Goal: Check status: Check status

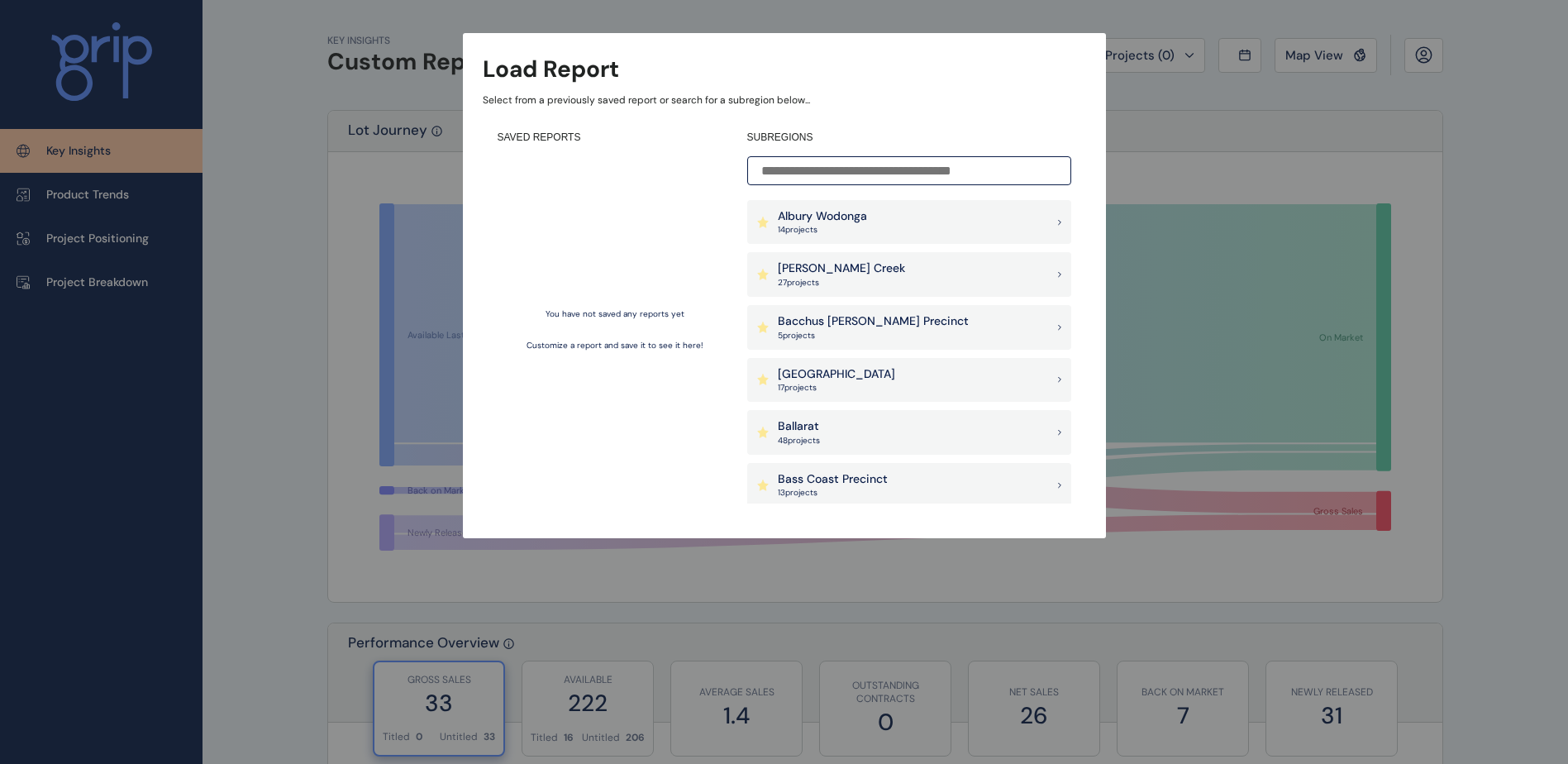
click at [246, 259] on div "Load Report Select from a previously saved report or search for a subregion bel…" at bounding box center [784, 253] width 1568 height 505
click at [835, 174] on input at bounding box center [909, 170] width 324 height 29
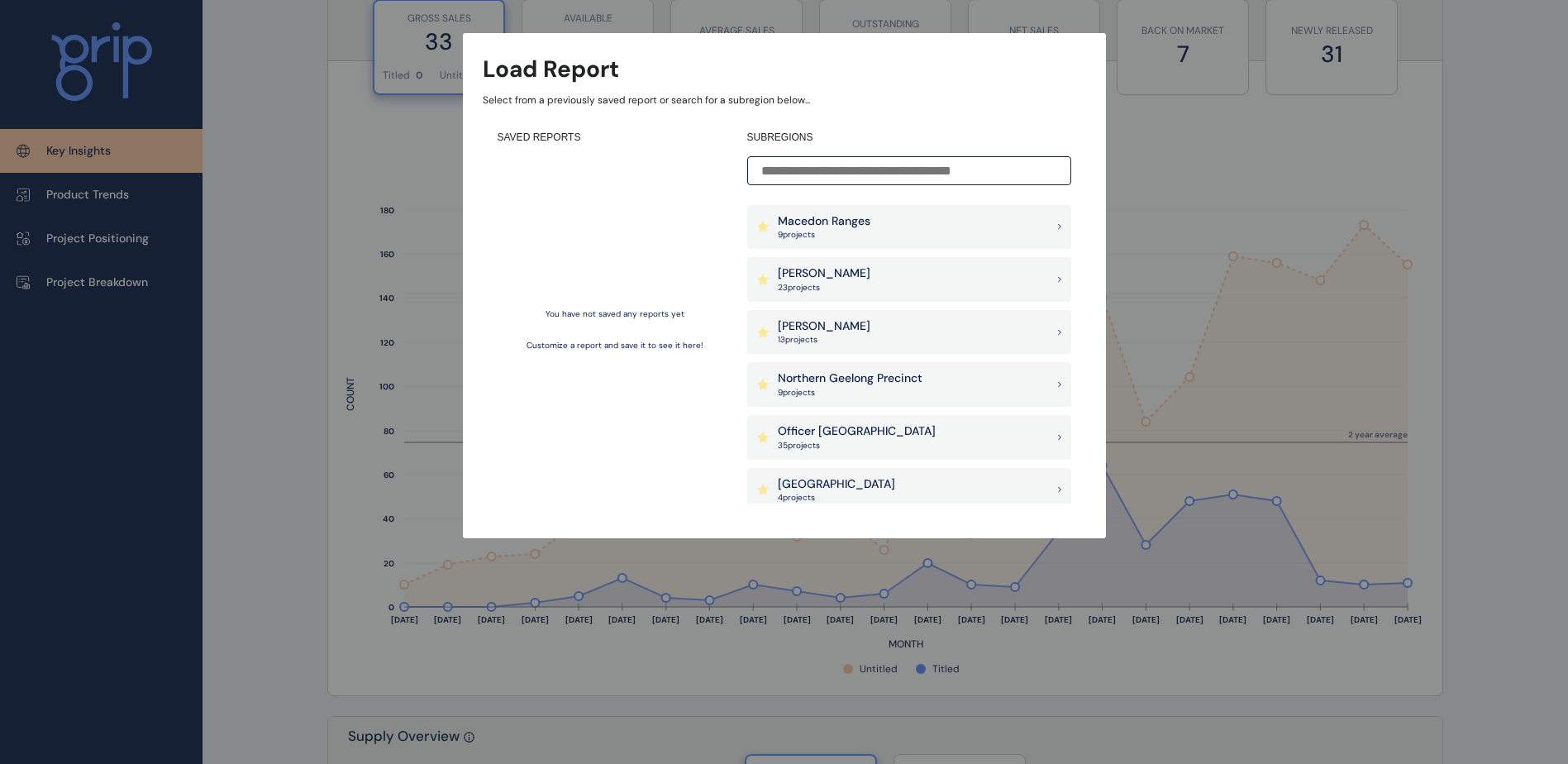
scroll to position [1075, 0]
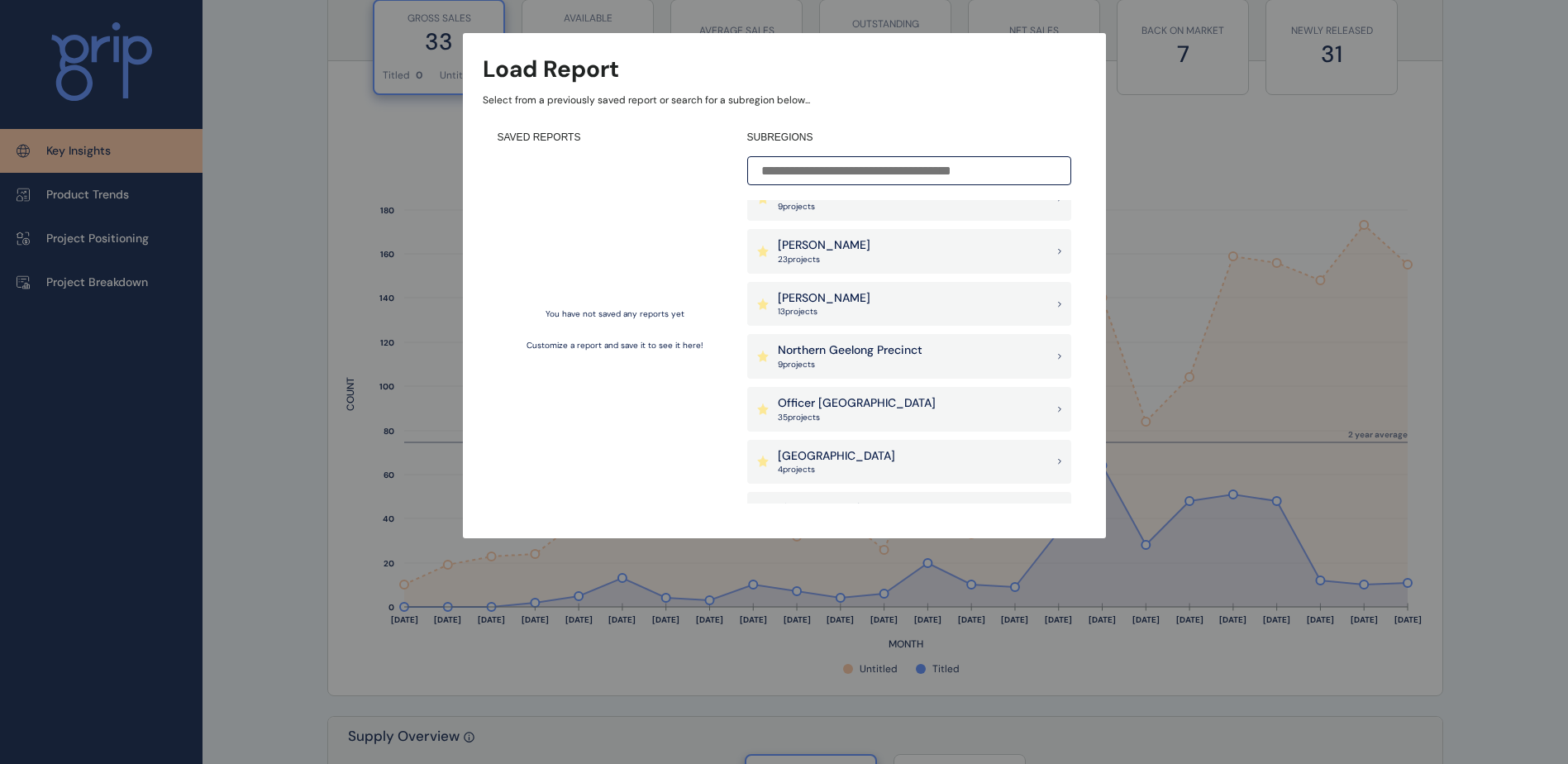
click at [822, 403] on p "Officer [GEOGRAPHIC_DATA]" at bounding box center [856, 403] width 157 height 16
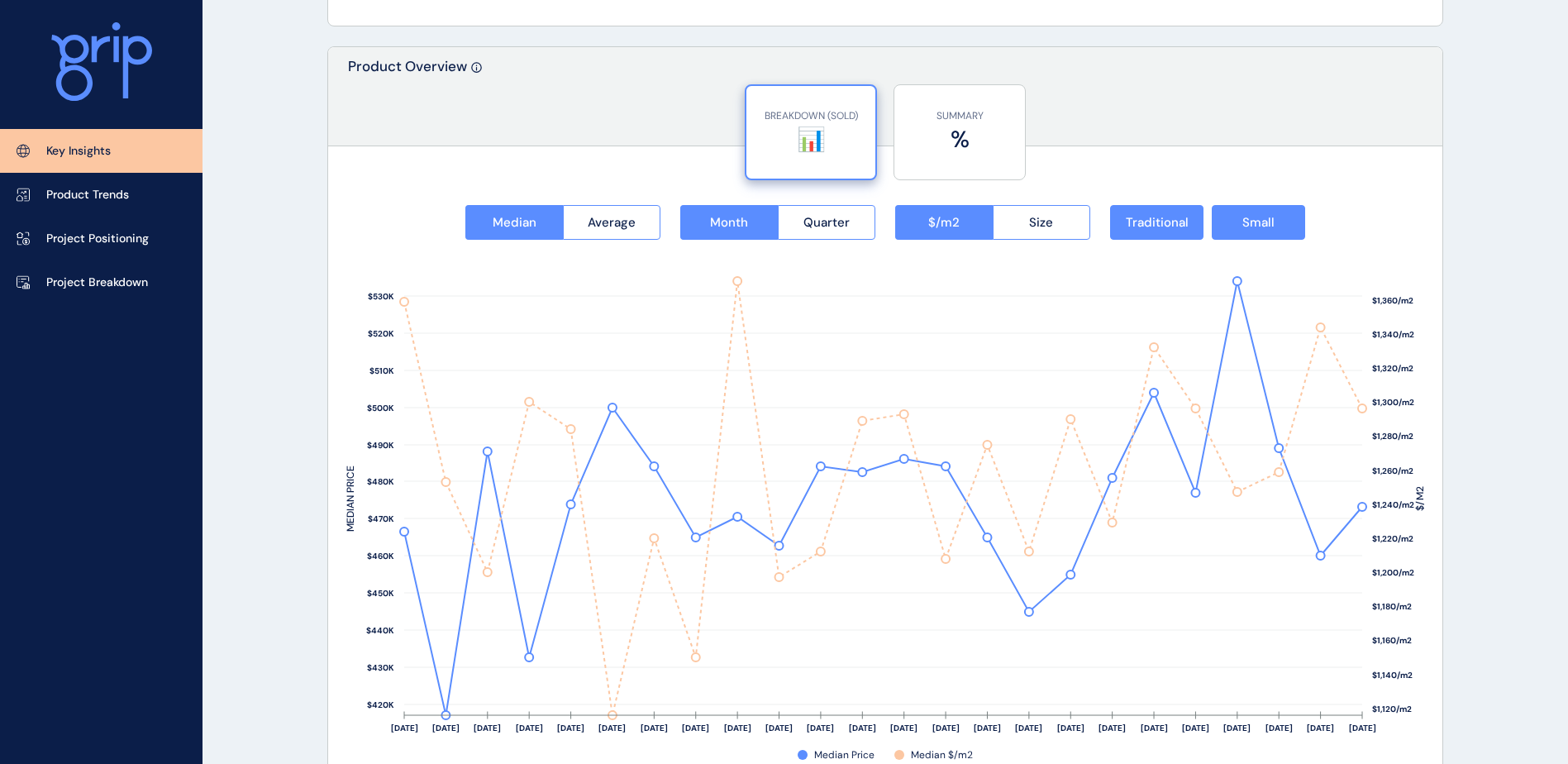
scroll to position [2067, 0]
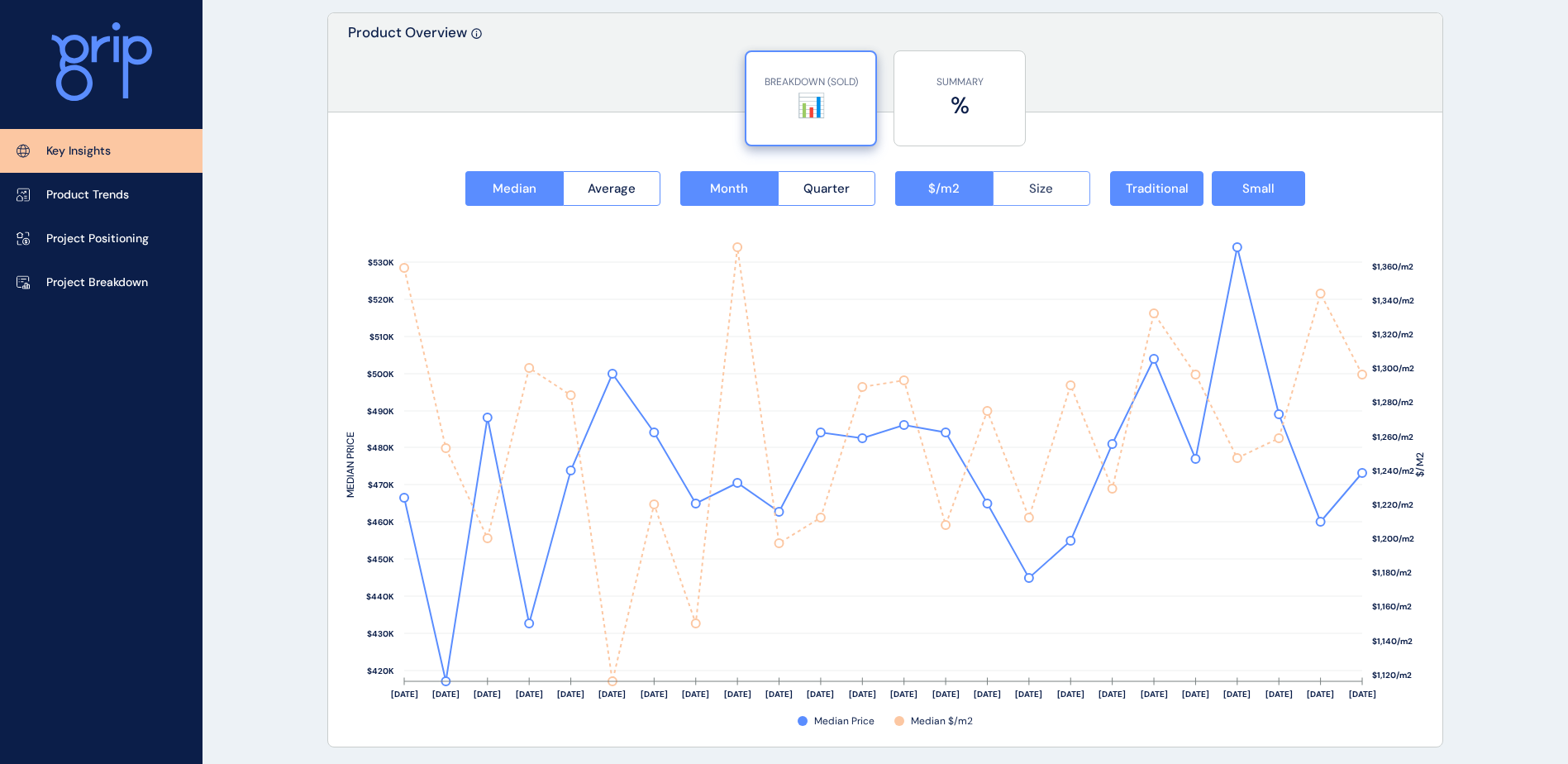
click at [1028, 184] on button "Size" at bounding box center [1042, 189] width 99 height 35
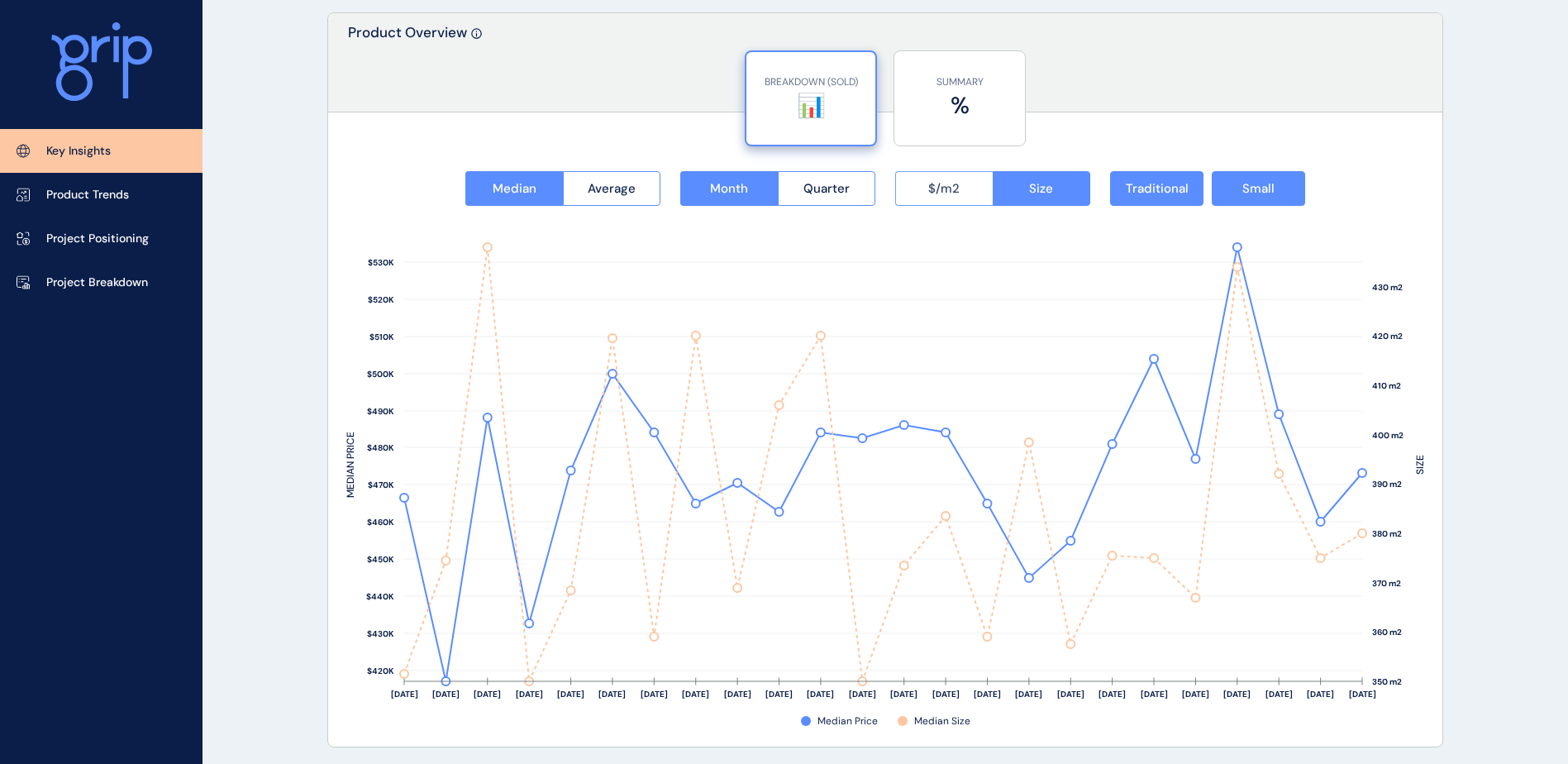
click at [928, 199] on button "$/m2" at bounding box center [944, 189] width 98 height 35
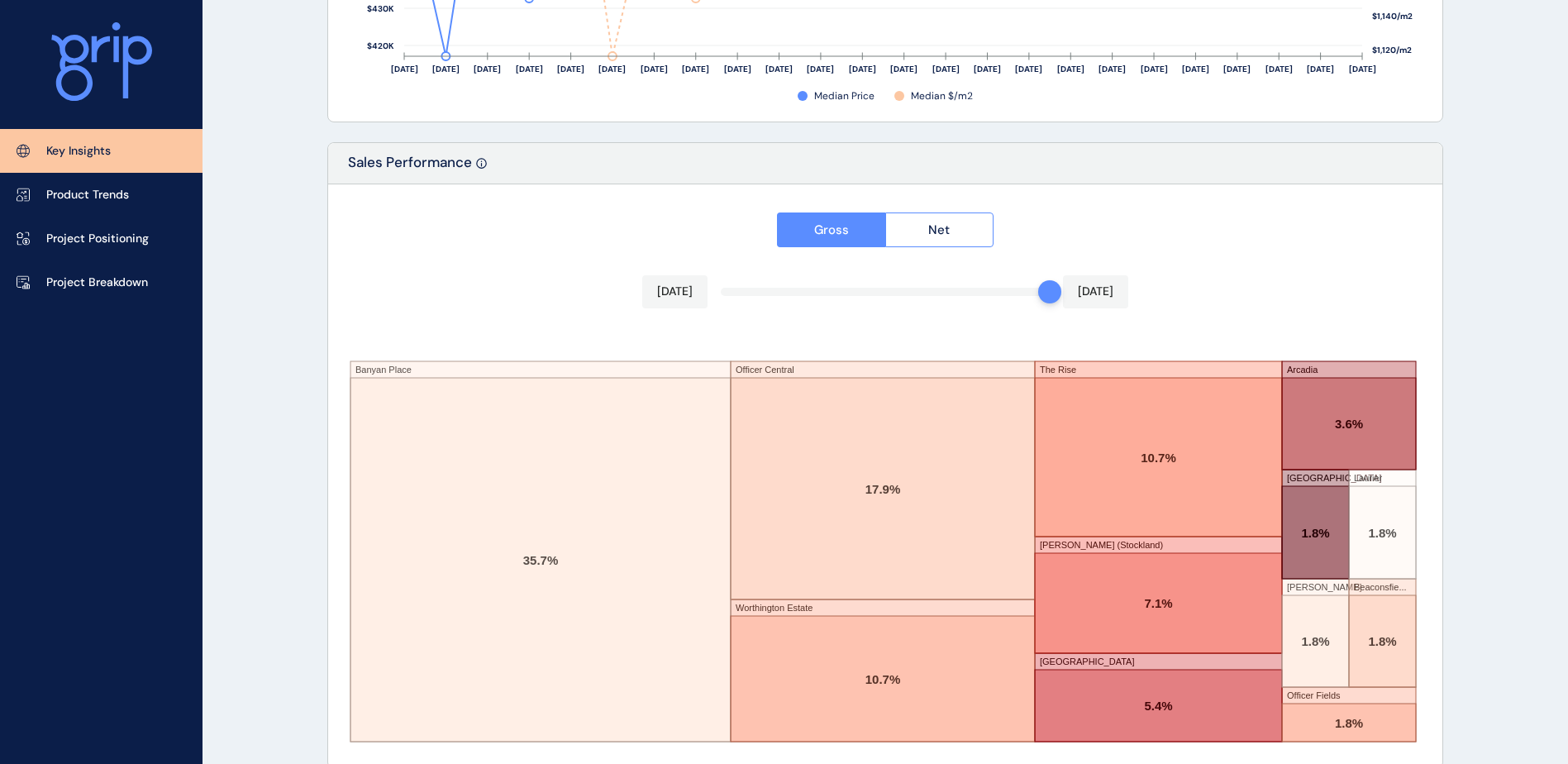
scroll to position [2717, 0]
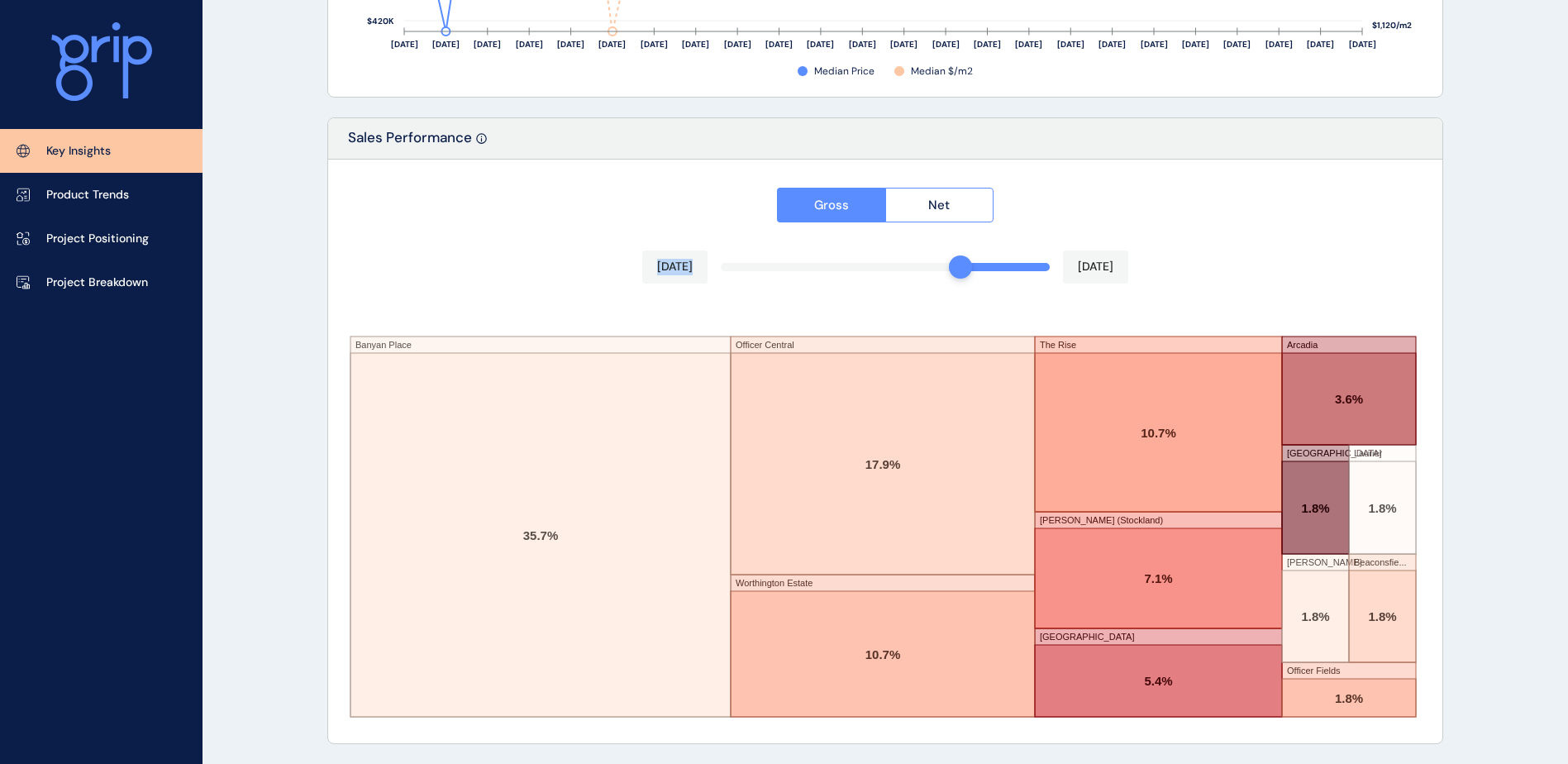
drag, startPoint x: 1047, startPoint y: 272, endPoint x: 1030, endPoint y: 276, distance: 17.5
click at [956, 277] on div "Gross Net [DATE] [DATE] [GEOGRAPHIC_DATA] Officer [GEOGRAPHIC_DATA] [GEOGRAPHIC…" at bounding box center [885, 451] width 1114 height 584
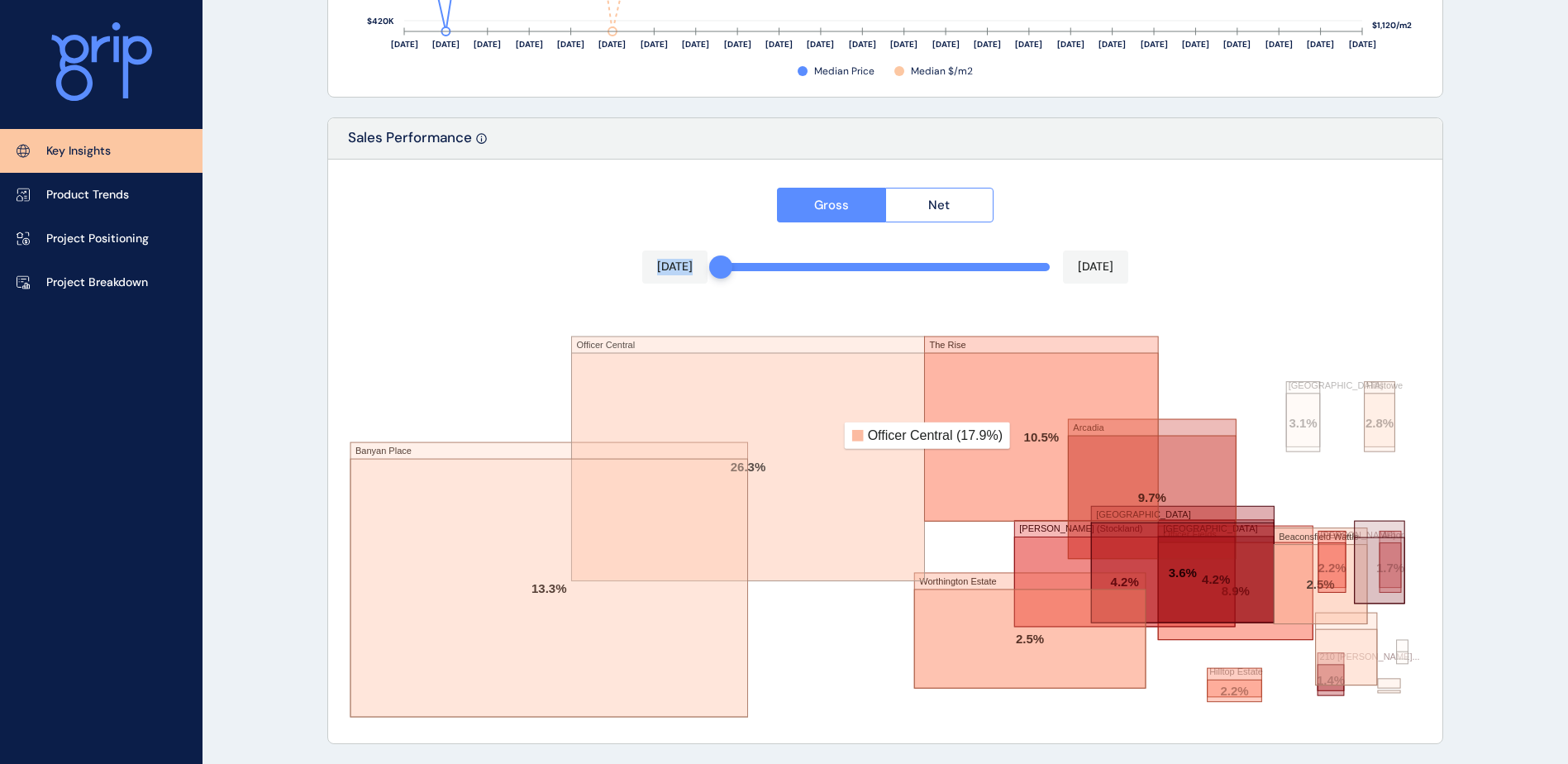
click at [707, 277] on div "[DATE]" at bounding box center [674, 267] width 65 height 33
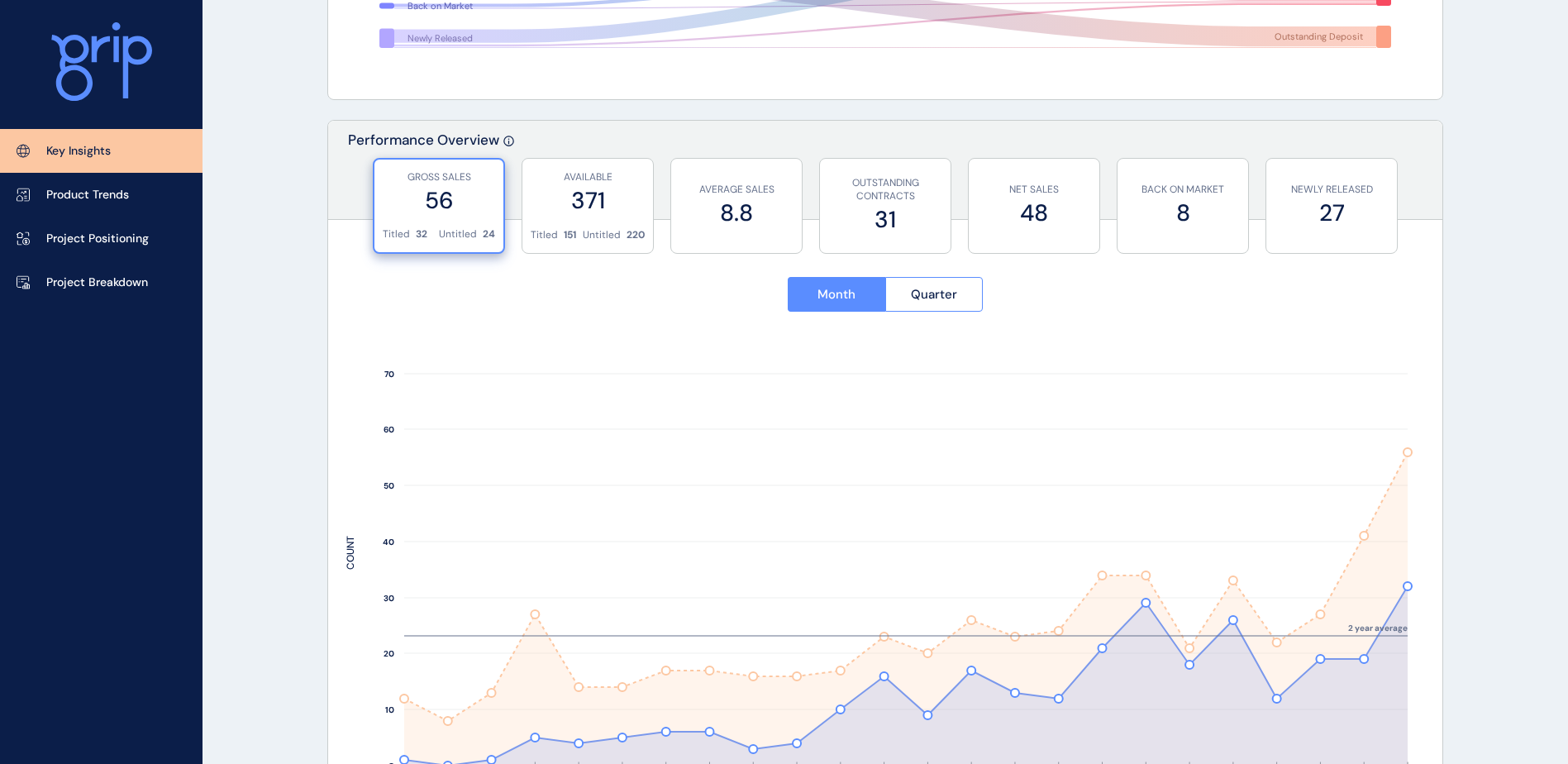
scroll to position [485, 0]
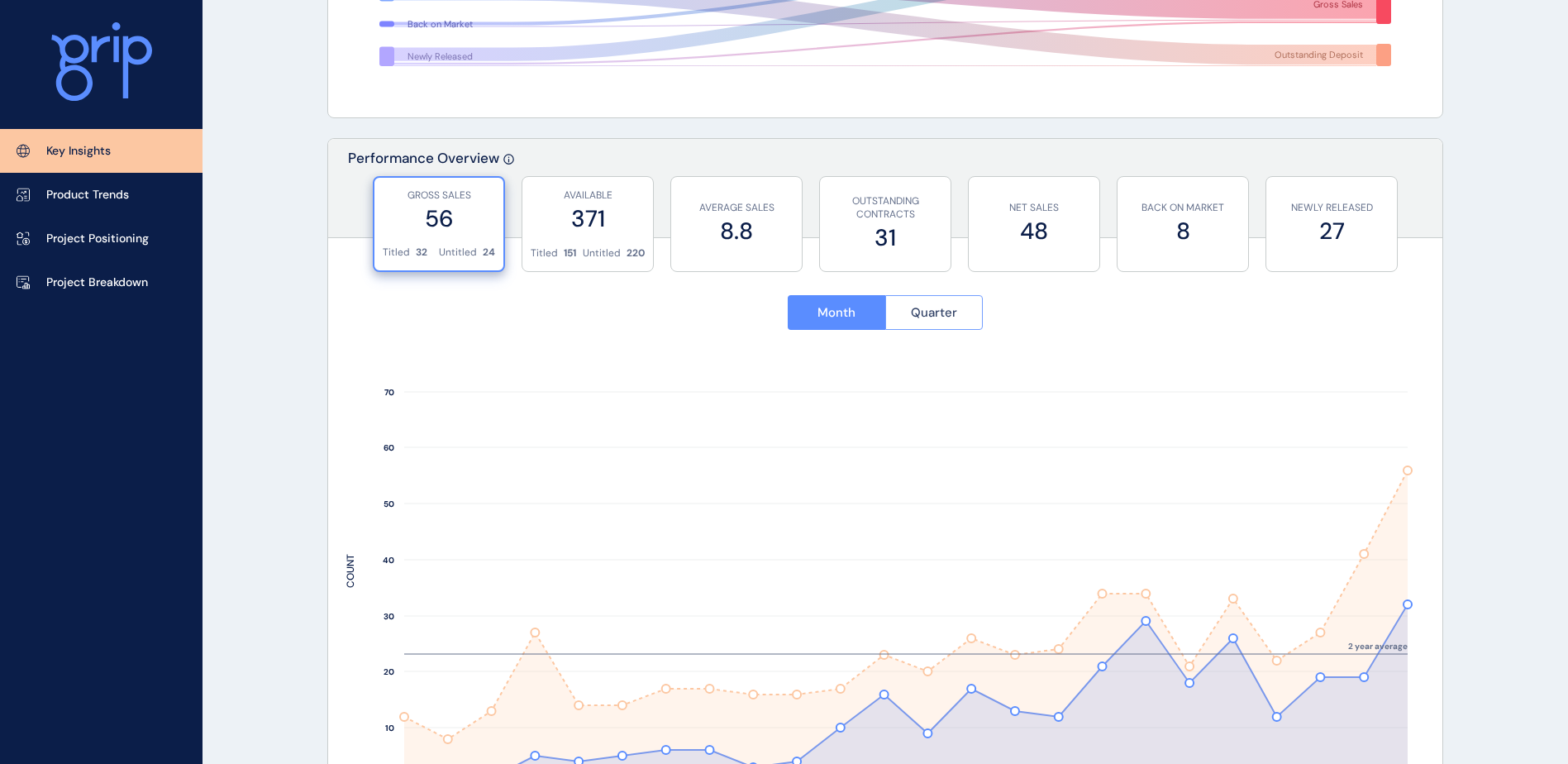
click at [941, 320] on span "Quarter" at bounding box center [934, 312] width 47 height 16
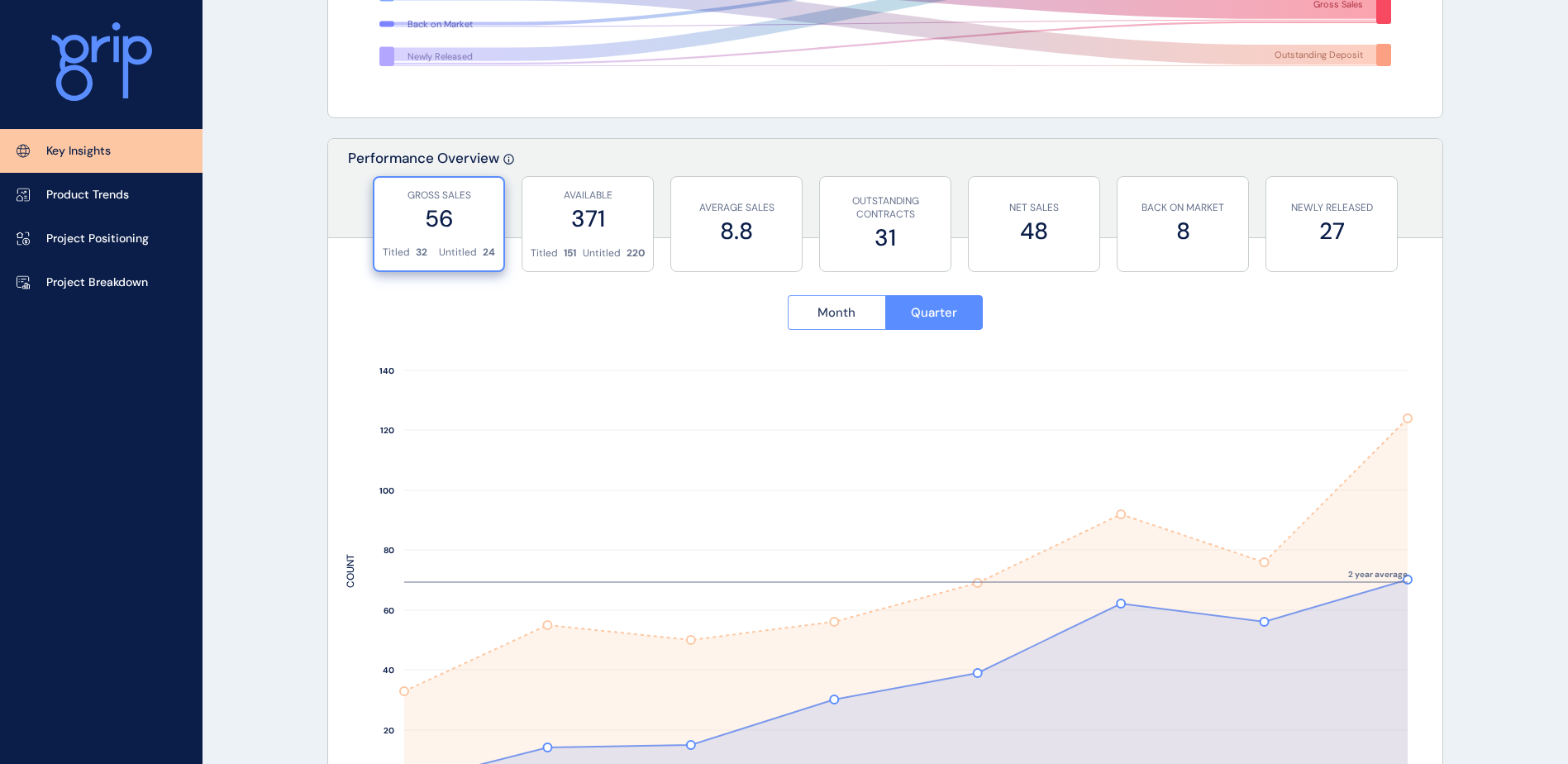
click at [844, 325] on button "Month" at bounding box center [836, 312] width 98 height 35
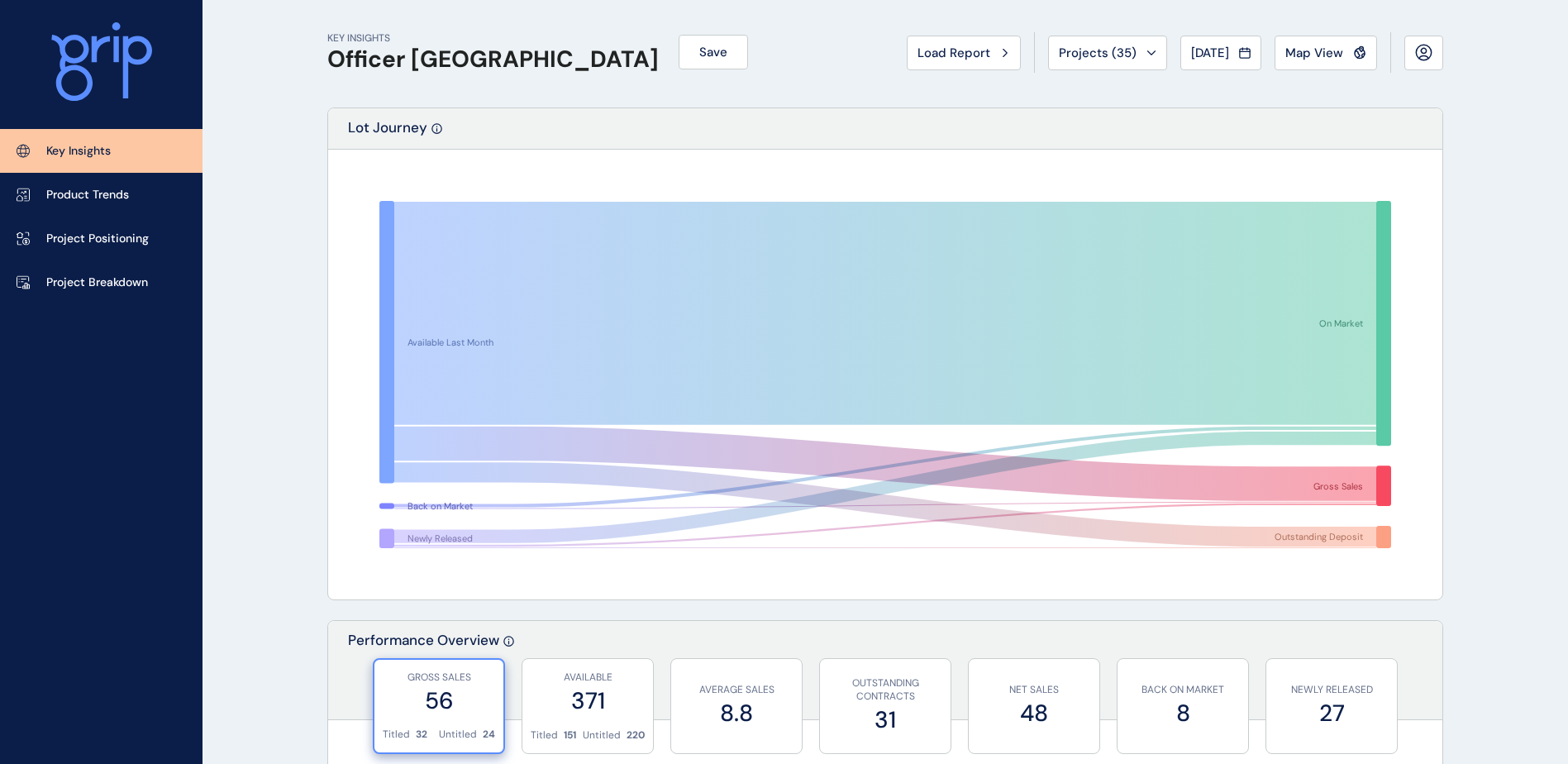
scroll to position [0, 0]
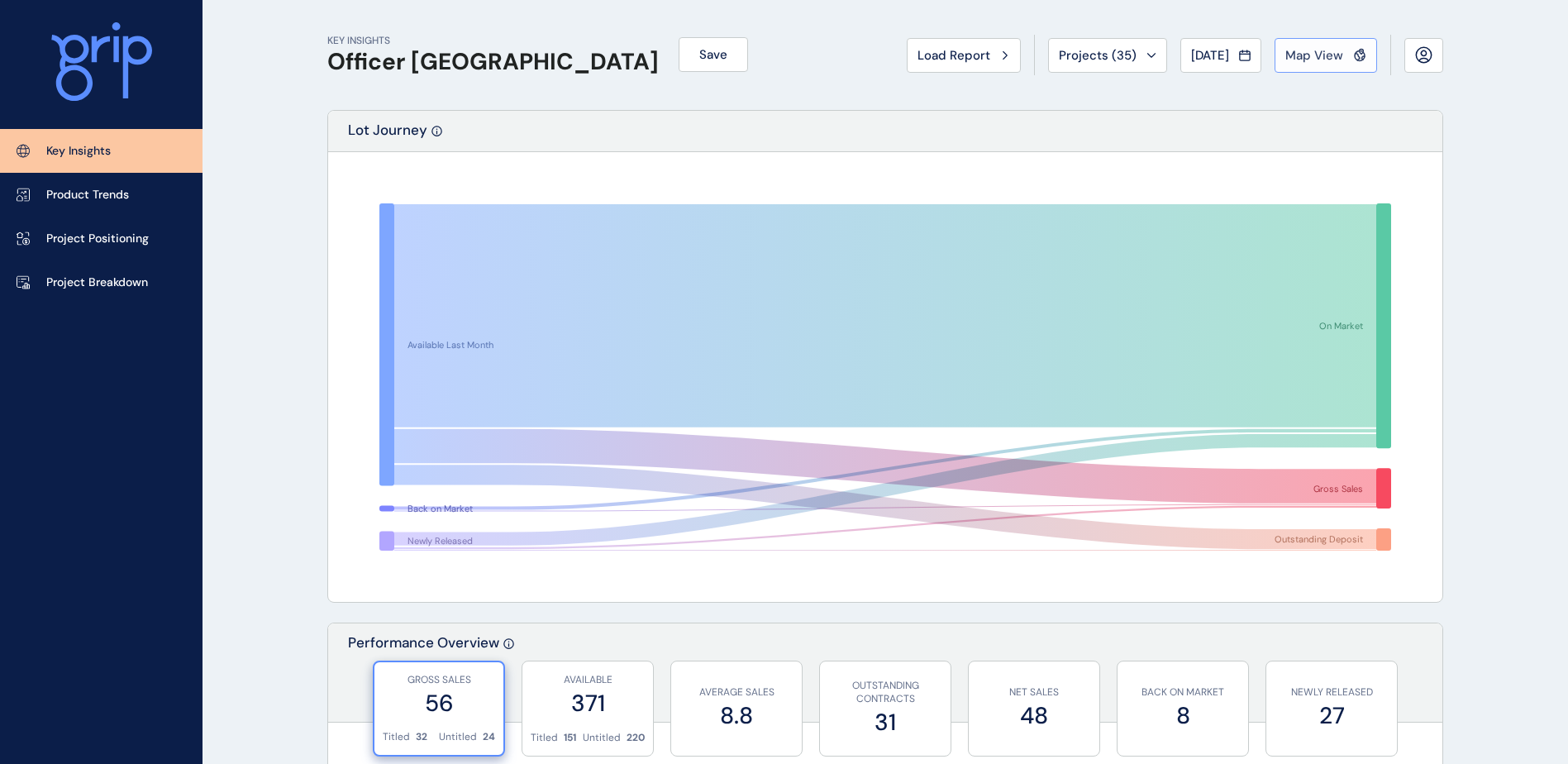
click at [1322, 61] on span "Map View" at bounding box center [1314, 55] width 58 height 16
